Goal: Information Seeking & Learning: Learn about a topic

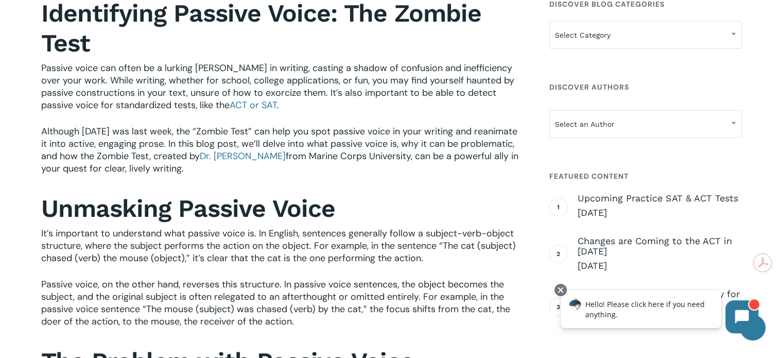
scroll to position [300, 0]
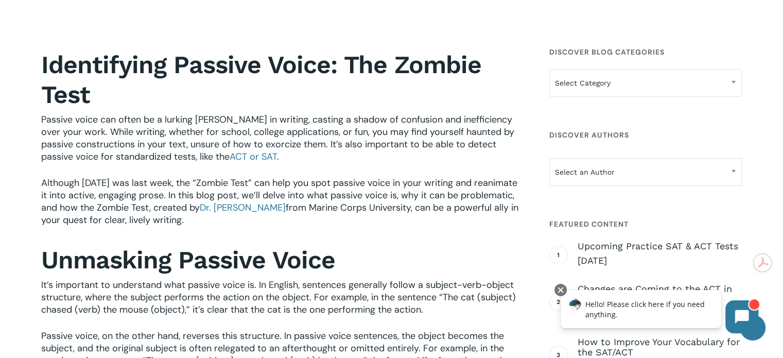
drag, startPoint x: 323, startPoint y: 226, endPoint x: 315, endPoint y: 218, distance: 11.7
click at [324, 226] on p "Although [DATE] was last week, the “Zombie Test” can help you spot passive voic…" at bounding box center [281, 208] width 480 height 63
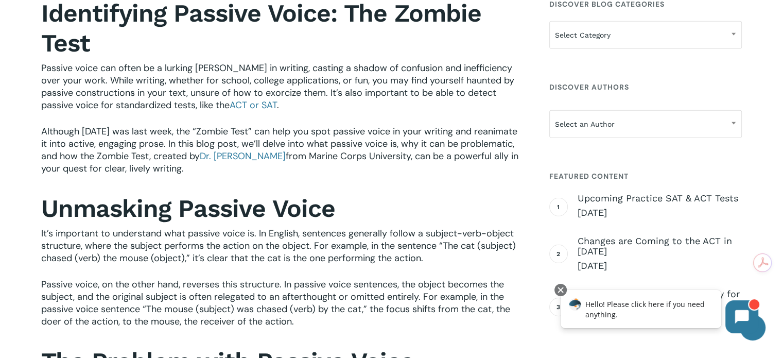
scroll to position [403, 0]
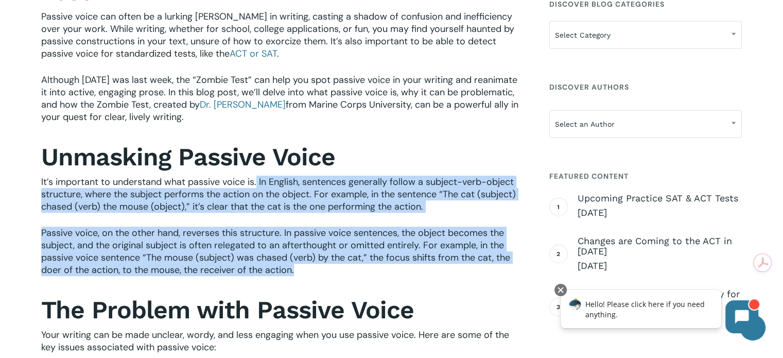
drag, startPoint x: 257, startPoint y: 177, endPoint x: 526, endPoint y: 274, distance: 285.2
copy div "In English, sentences generally follow a subject-verb-object structure, where t…"
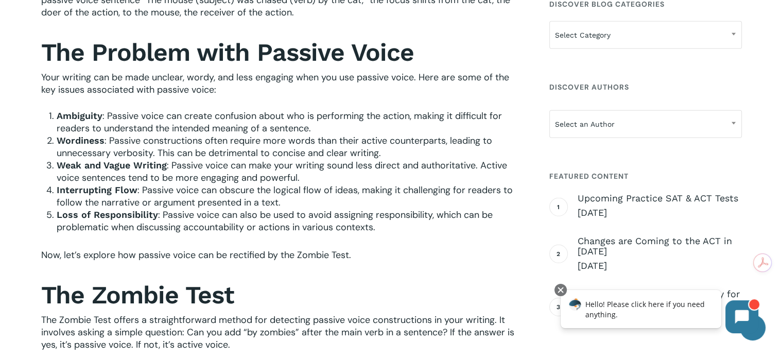
scroll to position [609, 0]
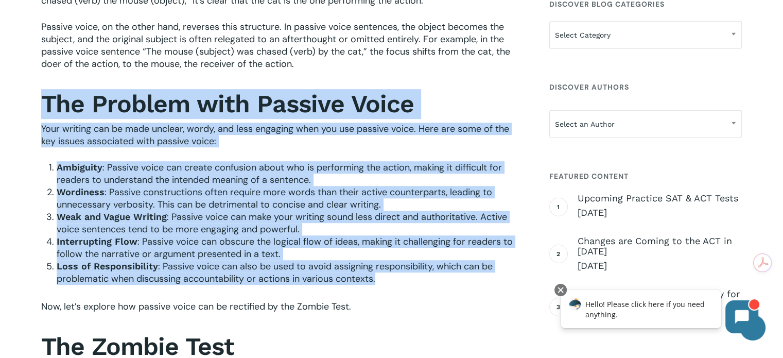
drag, startPoint x: 41, startPoint y: 102, endPoint x: 452, endPoint y: 281, distance: 447.8
copy div "The Problem with Passive Voice Your writing can be made unclear, wordy, and les…"
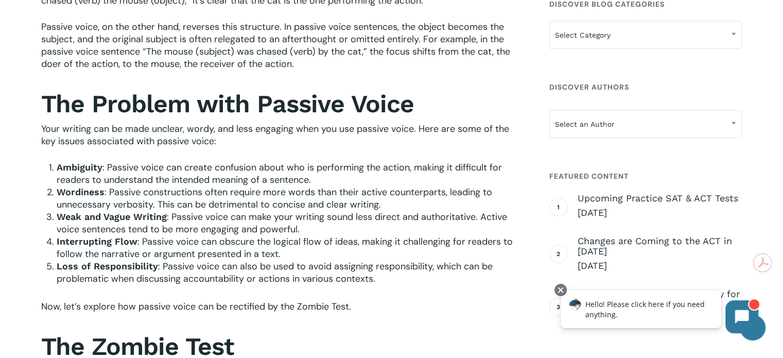
click at [330, 333] on h2 "The Zombie Test" at bounding box center [281, 347] width 480 height 30
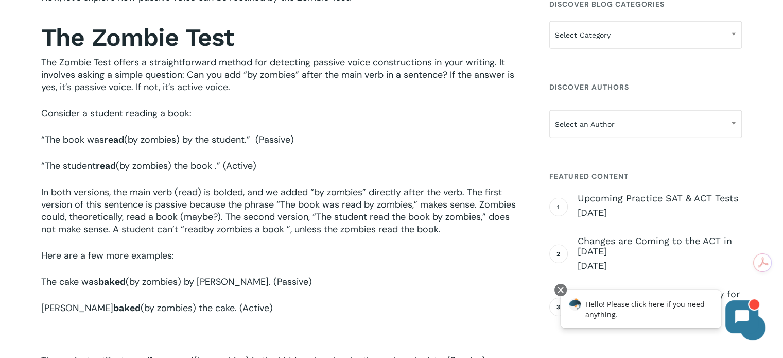
scroll to position [866, 0]
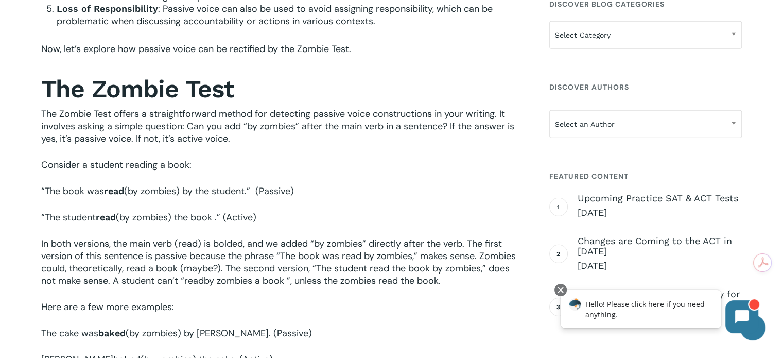
click at [225, 150] on p "The Zombie Test offers a straightforward method for detecting passive voice con…" at bounding box center [281, 133] width 480 height 51
click at [249, 137] on p "The Zombie Test offers a straightforward method for detecting passive voice con…" at bounding box center [281, 133] width 480 height 51
click at [242, 141] on p "The Zombie Test offers a straightforward method for detecting passive voice con…" at bounding box center [281, 133] width 480 height 51
click at [231, 139] on span "The Zombie Test offers a straightforward method for detecting passive voice con…" at bounding box center [277, 126] width 473 height 37
click at [231, 139] on p "The Zombie Test offers a straightforward method for detecting passive voice con…" at bounding box center [281, 133] width 480 height 51
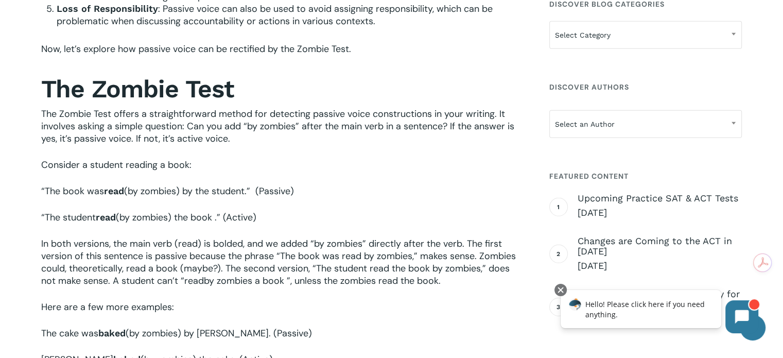
click at [139, 163] on span "Consider a student reading a book:" at bounding box center [116, 165] width 150 height 12
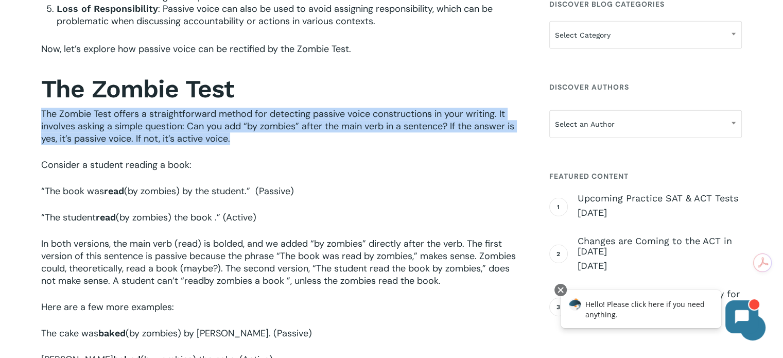
drag, startPoint x: 43, startPoint y: 112, endPoint x: 238, endPoint y: 142, distance: 197.9
click at [237, 142] on p "The Zombie Test offers a straightforward method for detecting passive voice con…" at bounding box center [281, 133] width 480 height 51
copy span "The Zombie Test offers a straightforward method for detecting passive voice con…"
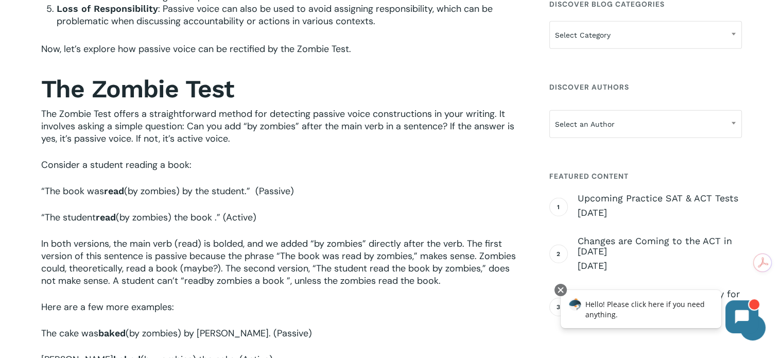
click at [336, 202] on p "“The book was read (by zombies) by the student.” (Passive)" at bounding box center [281, 198] width 480 height 26
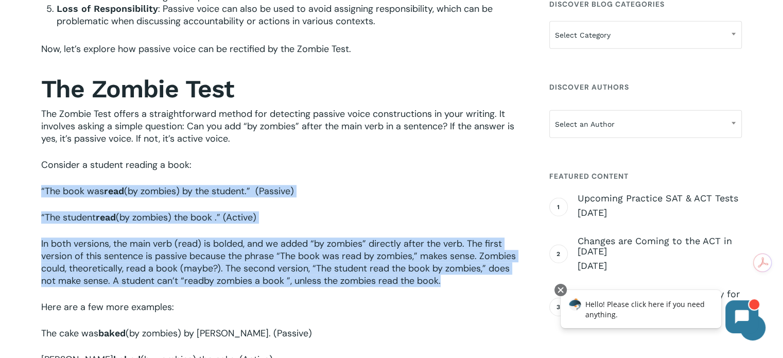
drag, startPoint x: 37, startPoint y: 192, endPoint x: 470, endPoint y: 281, distance: 442.0
click at [470, 281] on div "Identifying Passive Voice: The Zombie Test Passive voice can often be a lurking…" at bounding box center [282, 338] width 490 height 1721
copy div "“The book was read (by zombies) by the student.” (Passive) “The student read (b…"
click at [320, 197] on p "“The book was read (by zombies) by the student.” (Passive)" at bounding box center [281, 198] width 480 height 26
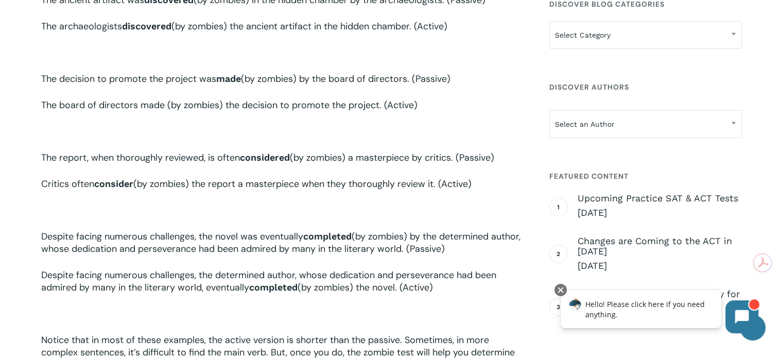
scroll to position [1330, 0]
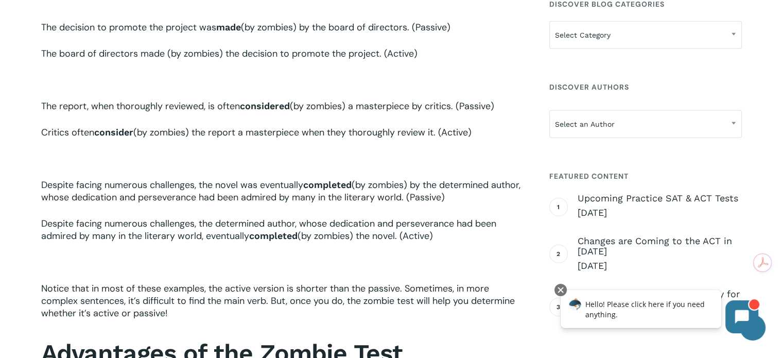
click at [177, 322] on p "Notice that in most of these examples, the active version is shorter than the p…" at bounding box center [281, 307] width 480 height 51
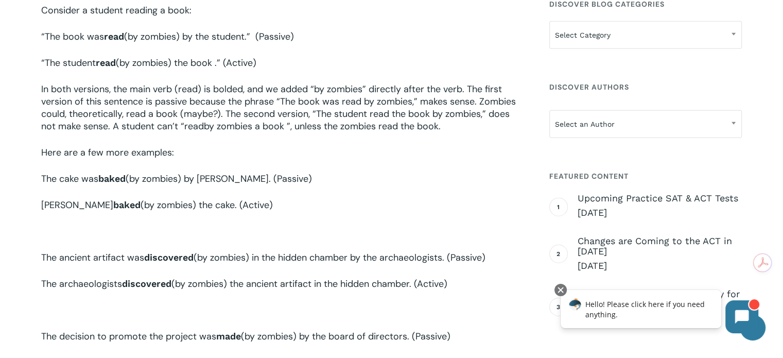
scroll to position [1072, 0]
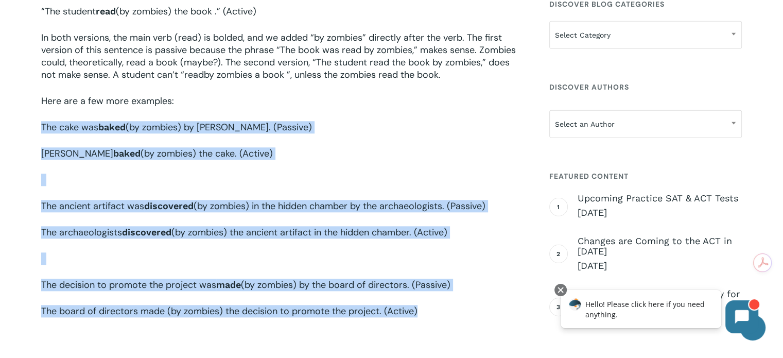
drag, startPoint x: 36, startPoint y: 124, endPoint x: 439, endPoint y: 315, distance: 445.7
click at [439, 315] on div "Identifying Passive Voice: The Zombie Test Passive voice can often be a lurking…" at bounding box center [282, 132] width 490 height 1721
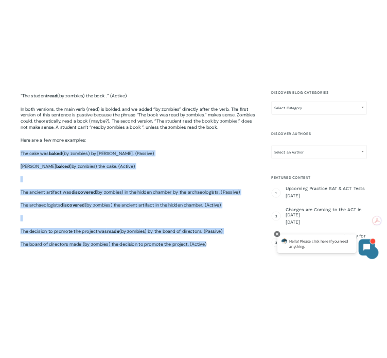
scroll to position [1175, 0]
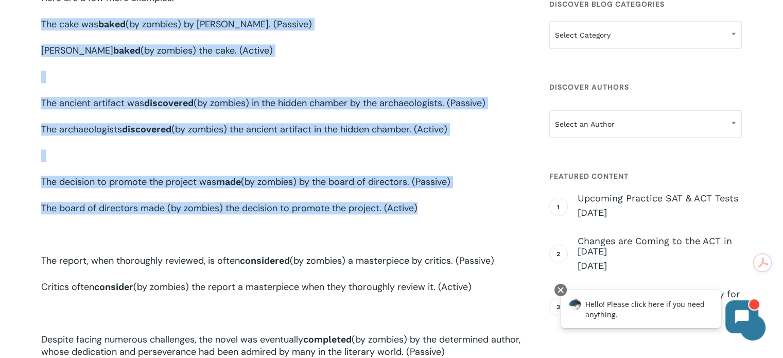
copy div "The cake was baked (by zombies) by [PERSON_NAME]. (Passive) [PERSON_NAME] (by z…"
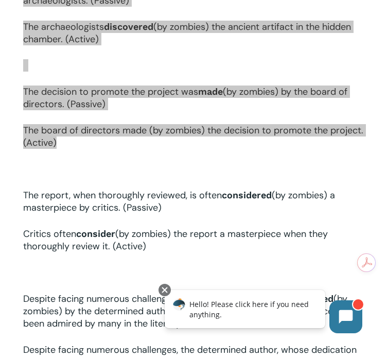
scroll to position [1433, 0]
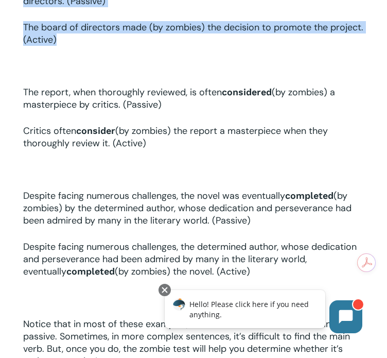
click at [286, 60] on p "The board of directors made (by zombies) the decision to promote the project. (…" at bounding box center [193, 40] width 341 height 39
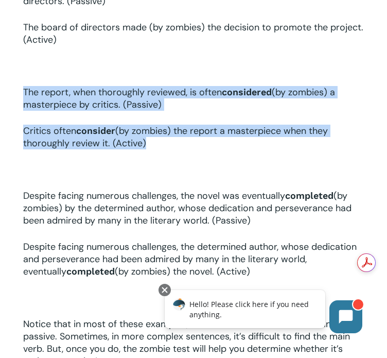
drag, startPoint x: 22, startPoint y: 92, endPoint x: 183, endPoint y: 151, distance: 171.7
copy div "The report, when thoroughly reviewed, is often considered (by zombies) a master…"
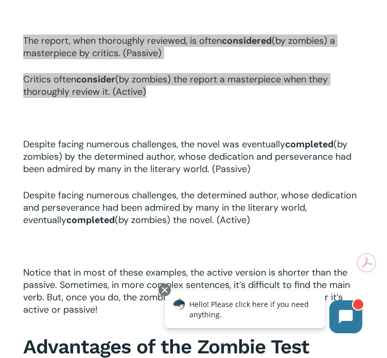
scroll to position [1536, 0]
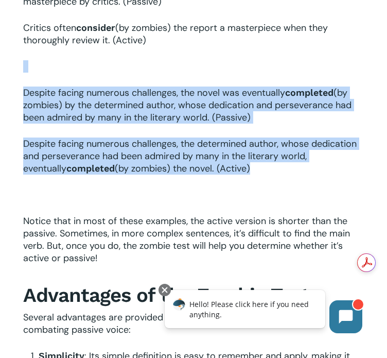
drag, startPoint x: 14, startPoint y: 91, endPoint x: 361, endPoint y: 181, distance: 359.1
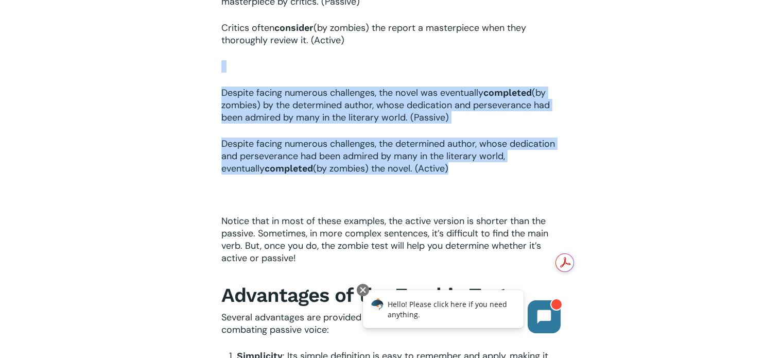
scroll to position [1587, 0]
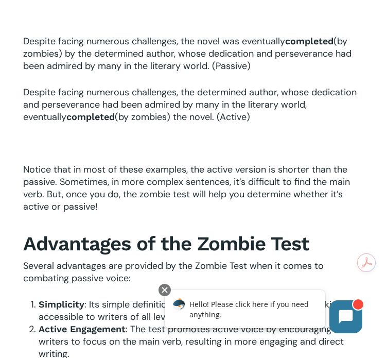
click at [106, 212] on p "Notice that in most of these examples, the active version is shorter than the p…" at bounding box center [193, 194] width 341 height 63
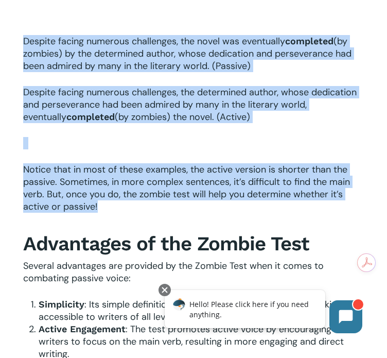
drag, startPoint x: 104, startPoint y: 213, endPoint x: 16, endPoint y: 44, distance: 189.8
copy div "Despite facing numerous challenges, the novel was eventually completed (by zomb…"
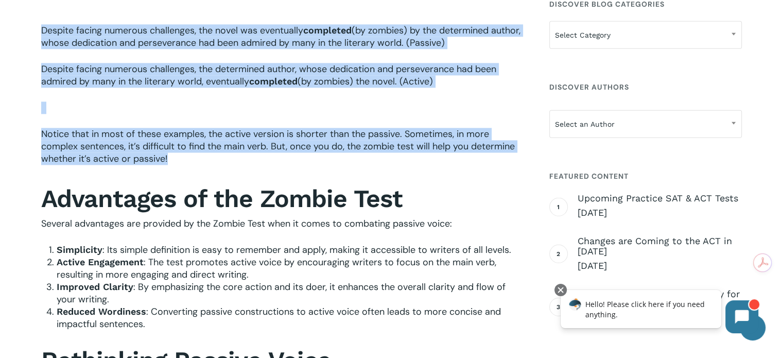
scroll to position [1433, 0]
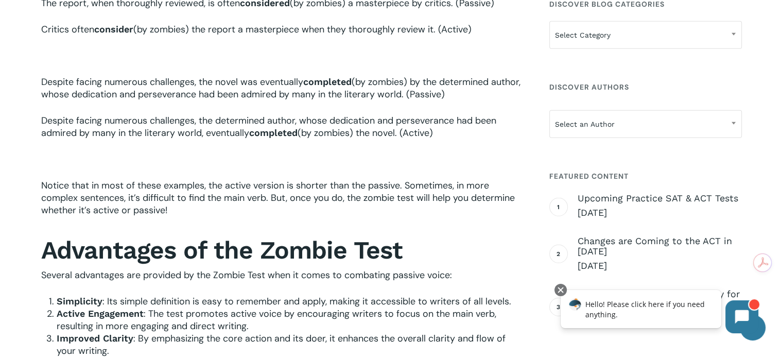
click at [217, 60] on p at bounding box center [281, 62] width 480 height 26
